Goal: Ask a question

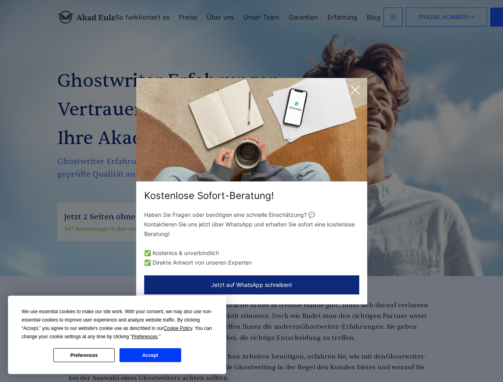
click at [251, 191] on div "Kostenlose Sofort-Beratung!" at bounding box center [251, 196] width 231 height 13
click at [179, 329] on span "Cookie Policy" at bounding box center [178, 329] width 29 height 6
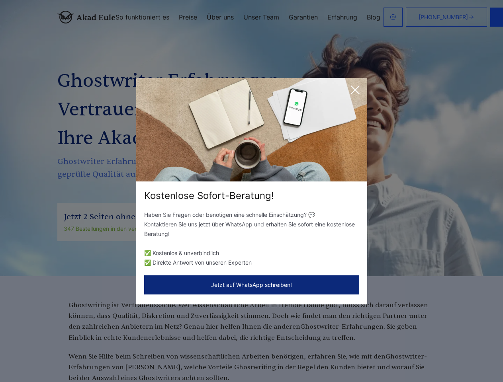
click at [154, 337] on div "Kostenlose Sofort-Beratung! Haben Sie Fragen oder benötigen eine schnelle Einsc…" at bounding box center [251, 191] width 503 height 382
click at [84, 355] on div "Kostenlose Sofort-Beratung! Haben Sie Fragen oder benötigen eine schnelle Einsc…" at bounding box center [251, 191] width 503 height 382
click at [150, 355] on div "Kostenlose Sofort-Beratung! Haben Sie Fragen oder benötigen eine schnelle Einsc…" at bounding box center [251, 191] width 503 height 382
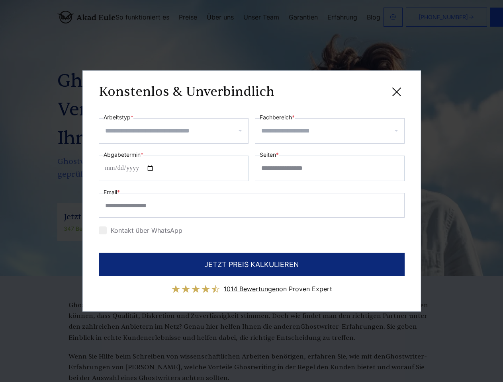
click at [355, 90] on div "Konstenlos & Unverbindlich" at bounding box center [252, 92] width 306 height 10
click at [252, 285] on span "1014 Bewertungen" at bounding box center [251, 289] width 55 height 8
